Goal: Task Accomplishment & Management: Manage account settings

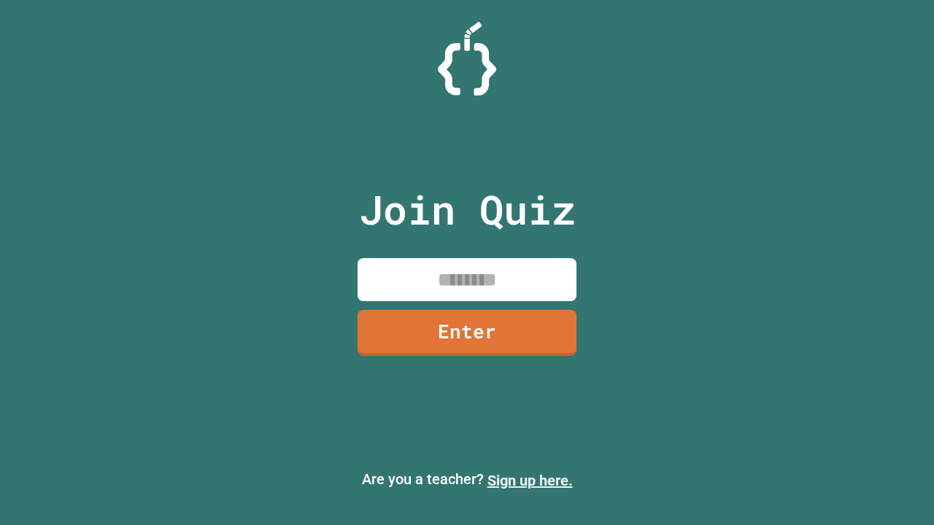
click at [530, 481] on link "Sign up here." at bounding box center [530, 481] width 85 height 18
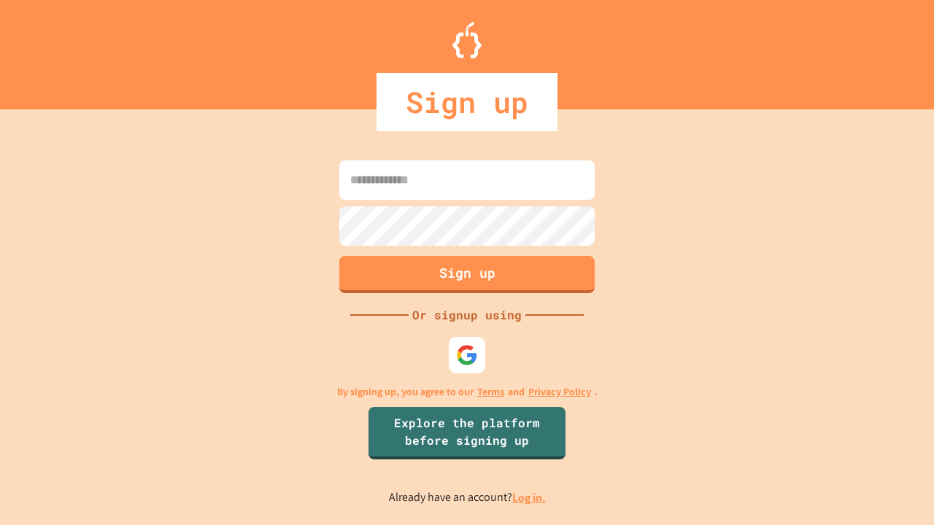
click at [530, 498] on link "Log in." at bounding box center [529, 497] width 34 height 15
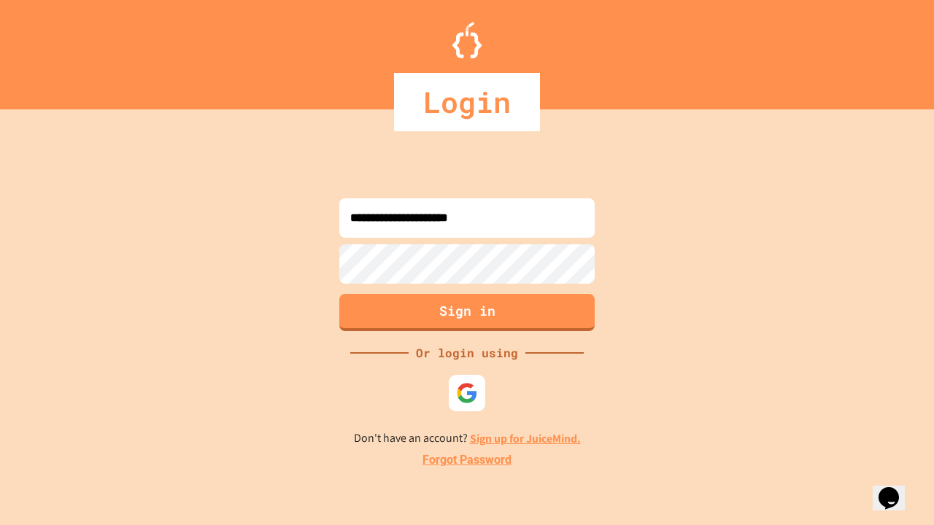
type input "**********"
